Goal: Task Accomplishment & Management: Complete application form

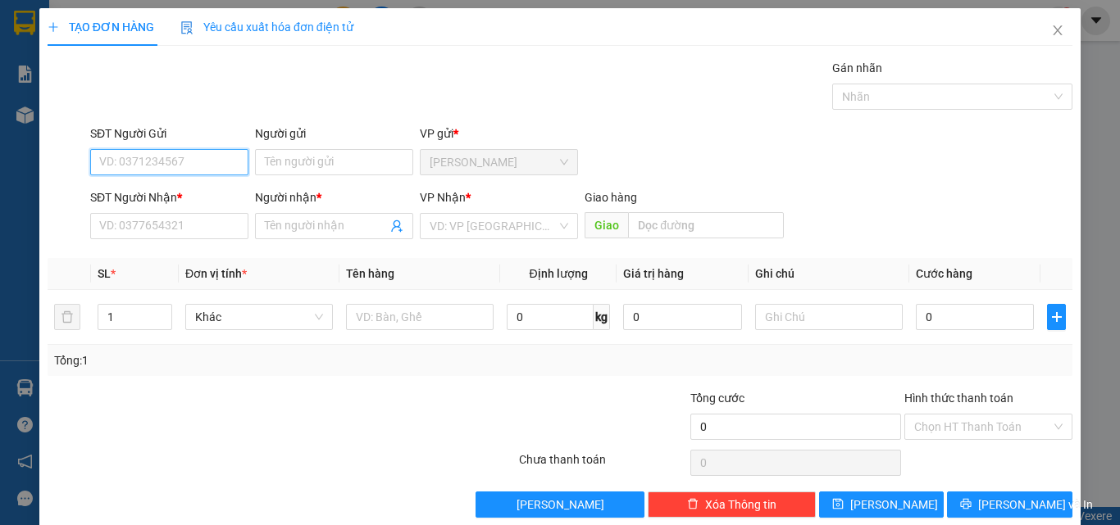
click at [137, 173] on input "SĐT Người Gửi" at bounding box center [169, 162] width 158 height 26
click at [151, 189] on div "0867801891 - A PHÁT" at bounding box center [167, 195] width 137 height 18
type input "0867801891"
type input "A PHÁT"
type input "0943131212"
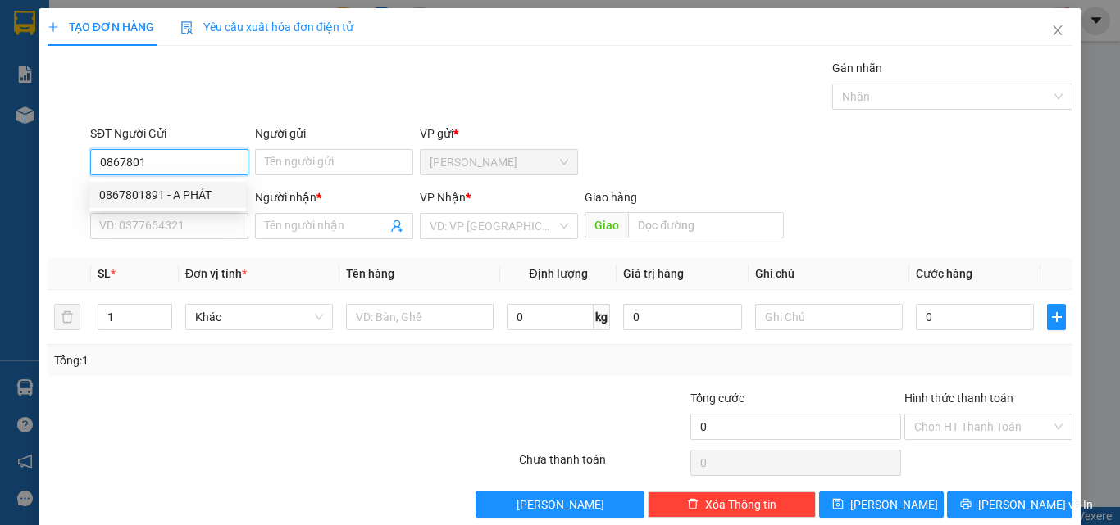
type input "A CƯƠNG"
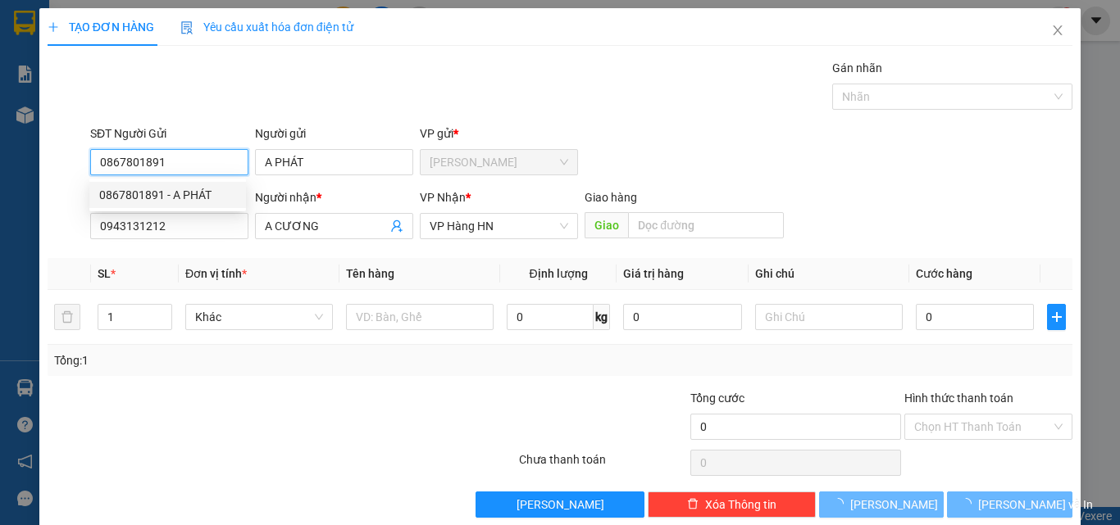
type input "600.000"
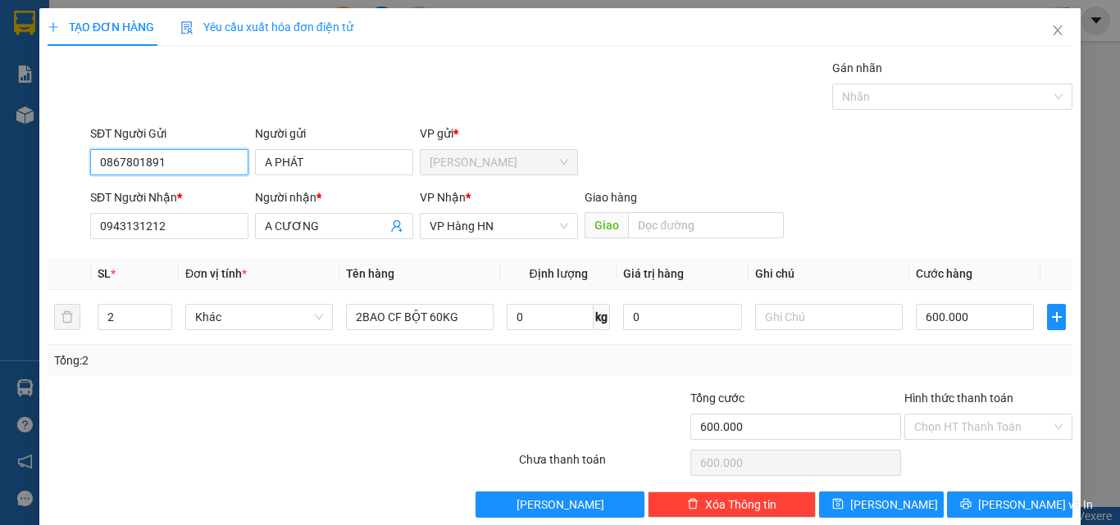
type input "0867801891"
click at [297, 431] on div at bounding box center [196, 417] width 300 height 57
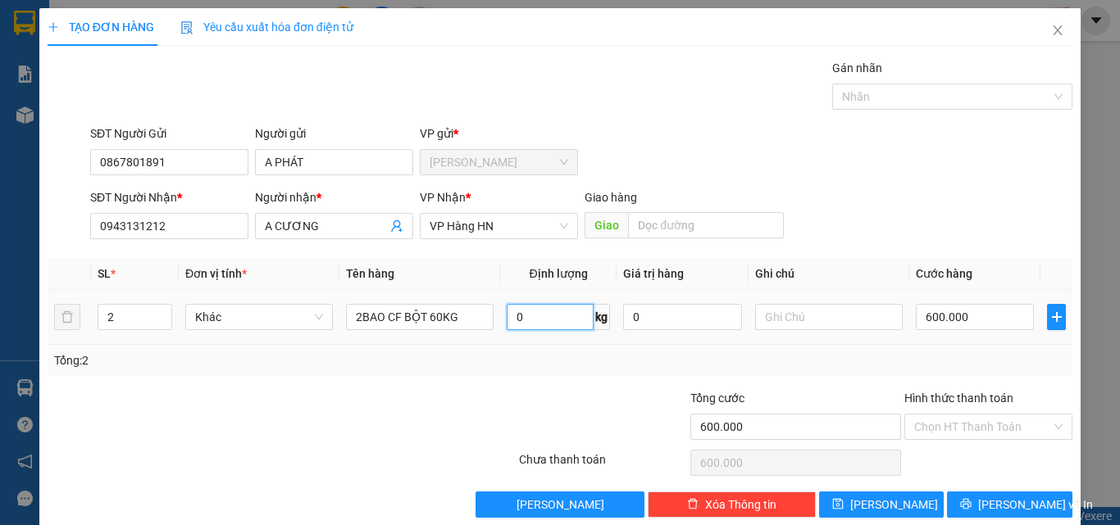
click at [518, 317] on input "0" at bounding box center [550, 317] width 87 height 26
type input "60"
click at [1006, 502] on span "[PERSON_NAME] và In" at bounding box center [1035, 505] width 115 height 18
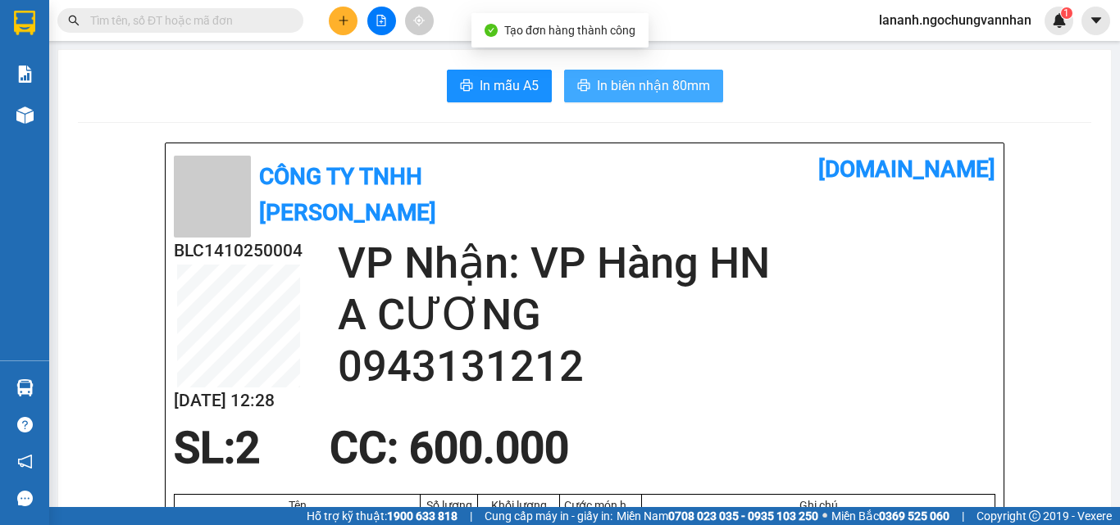
click at [608, 89] on span "In biên nhận 80mm" at bounding box center [653, 85] width 113 height 20
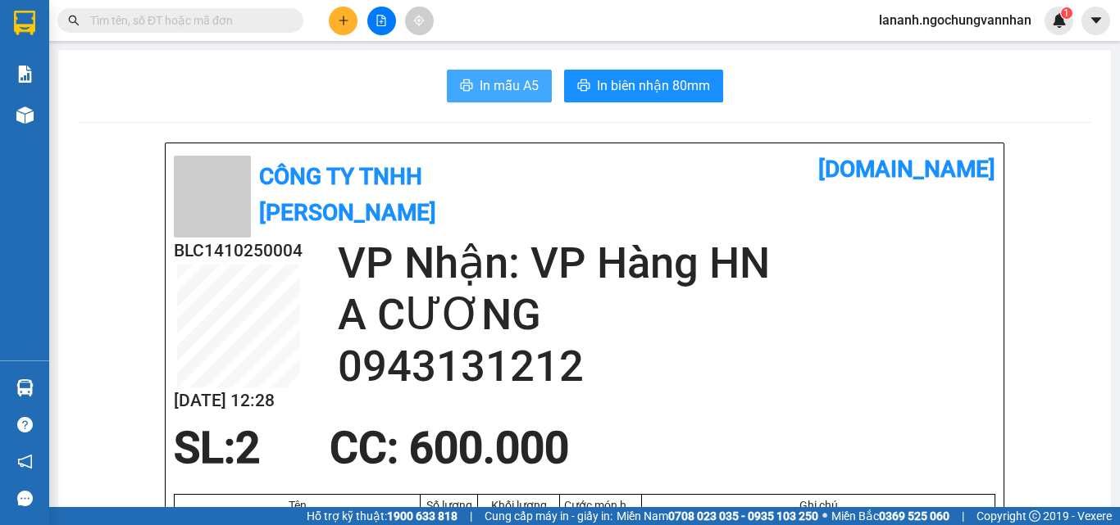
click at [497, 82] on span "In mẫu A5" at bounding box center [508, 85] width 59 height 20
